Goal: Find specific page/section: Find specific page/section

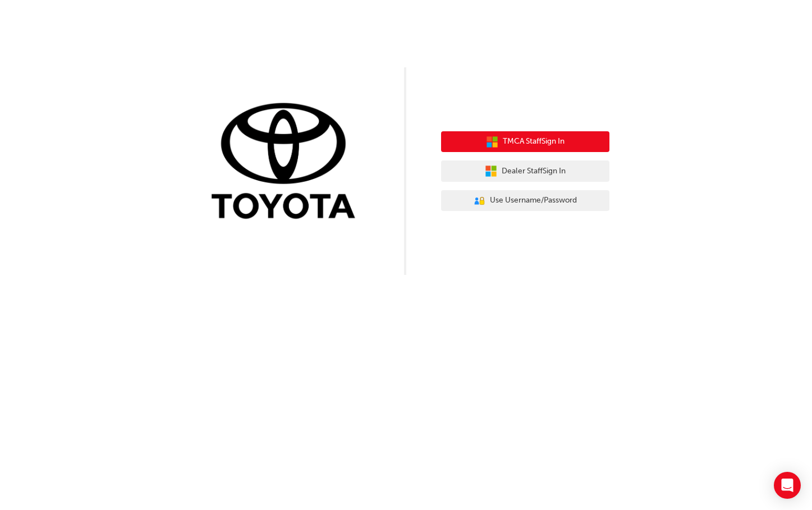
click at [560, 133] on button "TMCA Staff Sign In" at bounding box center [525, 141] width 168 height 21
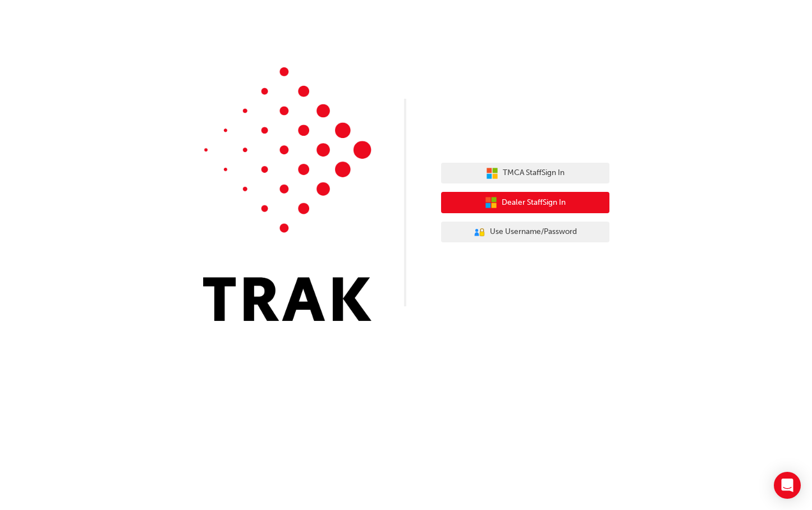
click at [541, 207] on span "Dealer Staff Sign In" at bounding box center [534, 202] width 64 height 13
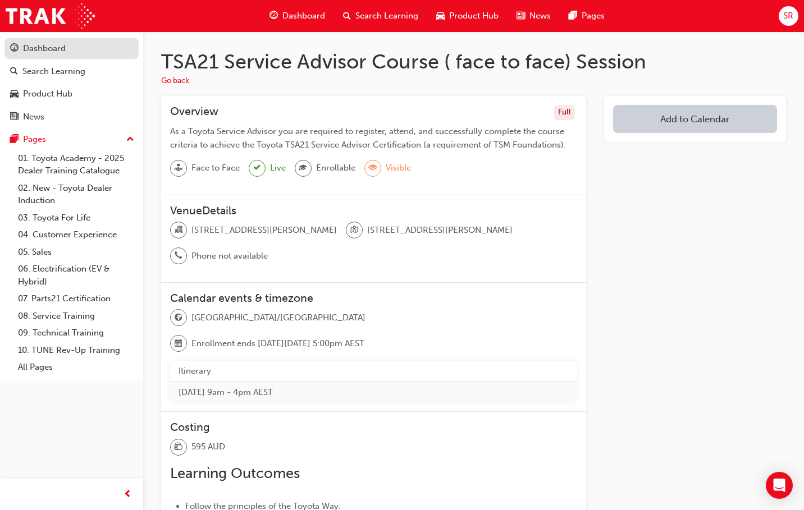
click at [53, 53] on div "Dashboard" at bounding box center [44, 48] width 43 height 13
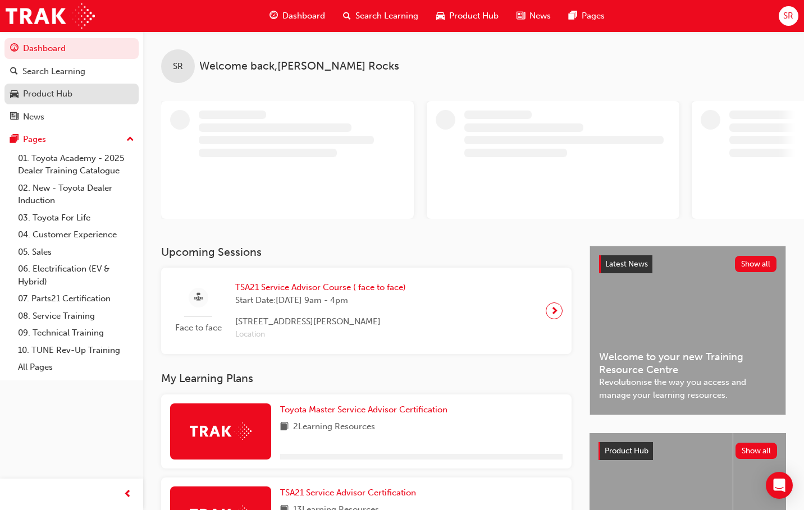
click at [42, 89] on div "Product Hub" at bounding box center [47, 94] width 49 height 13
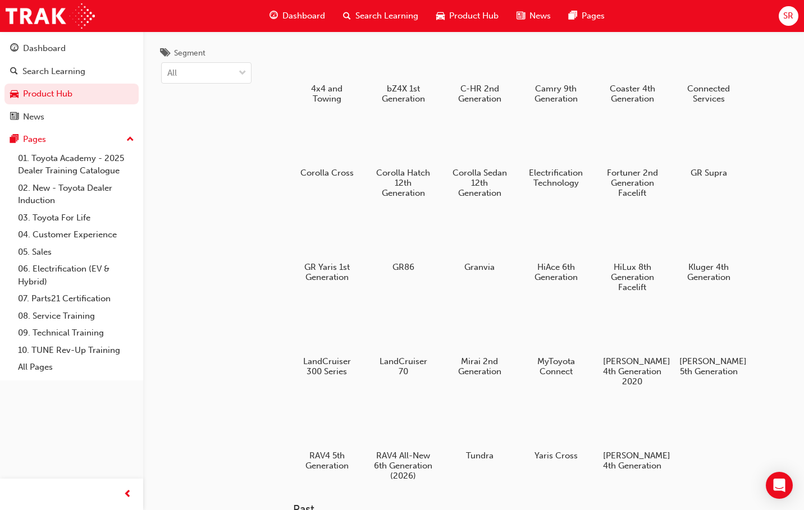
scroll to position [56, 0]
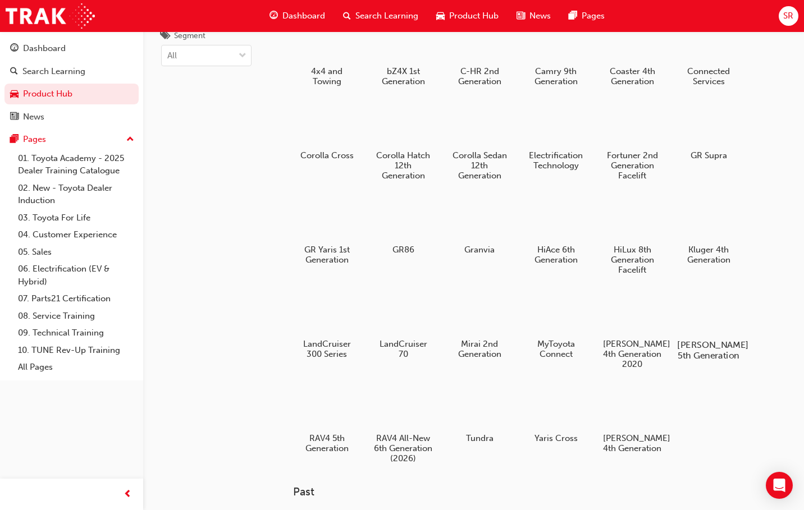
click at [698, 305] on div at bounding box center [709, 312] width 62 height 45
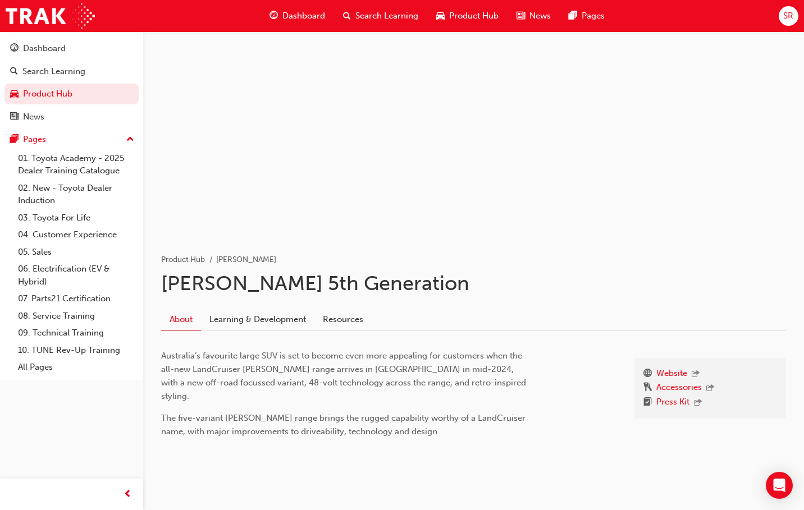
scroll to position [25, 0]
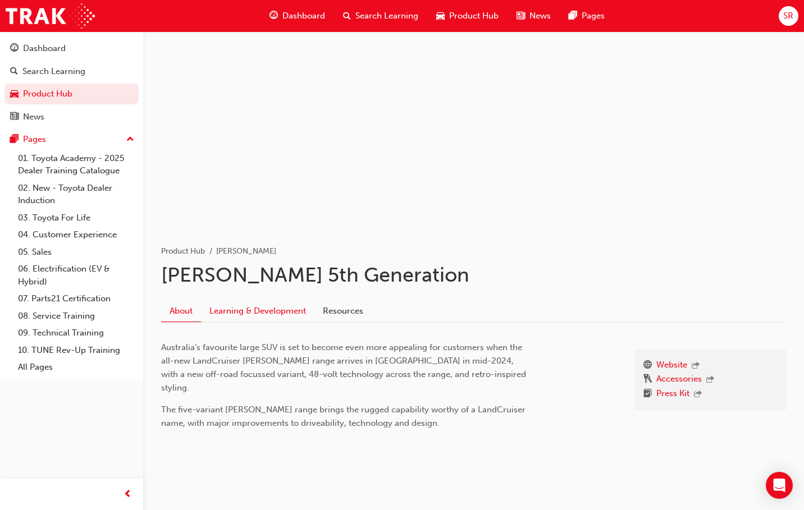
click at [260, 317] on link "Learning & Development" at bounding box center [257, 310] width 113 height 21
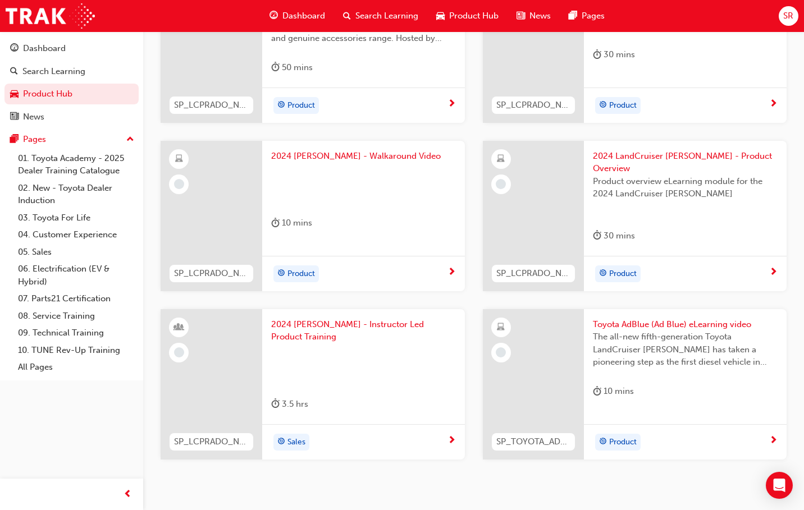
scroll to position [390, 0]
